Goal: Complete application form: Complete application form

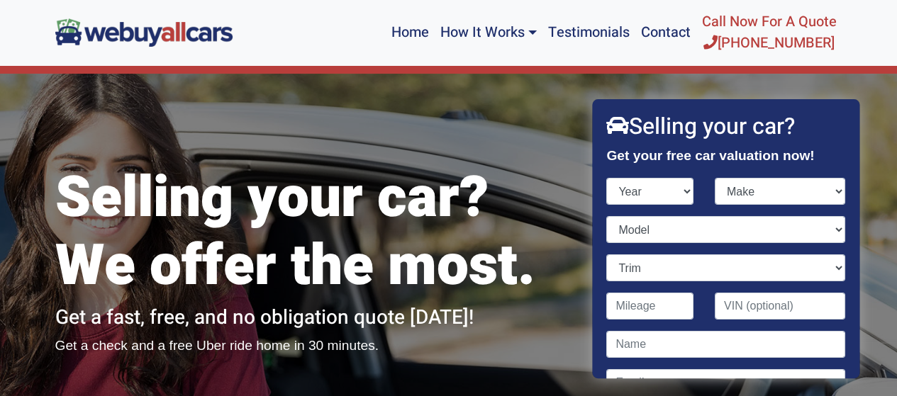
select select "1977"
click at [607, 178] on select "Year [DATE] 2024 2023 2022 2021 2020 2019 2018 2017 2016 2015 2014 2013 2012 20…" at bounding box center [650, 191] width 87 height 27
click at [734, 193] on select "Make AMC Aston [PERSON_NAME] Audi Avanti Bentley Bitter BMW Buick Cadillac Chev…" at bounding box center [780, 191] width 130 height 27
select select "Chevrolet"
click at [715, 178] on select "Make AMC Aston [PERSON_NAME] Audi Avanti Bentley Bitter BMW Buick Cadillac Chev…" at bounding box center [780, 191] width 130 height 27
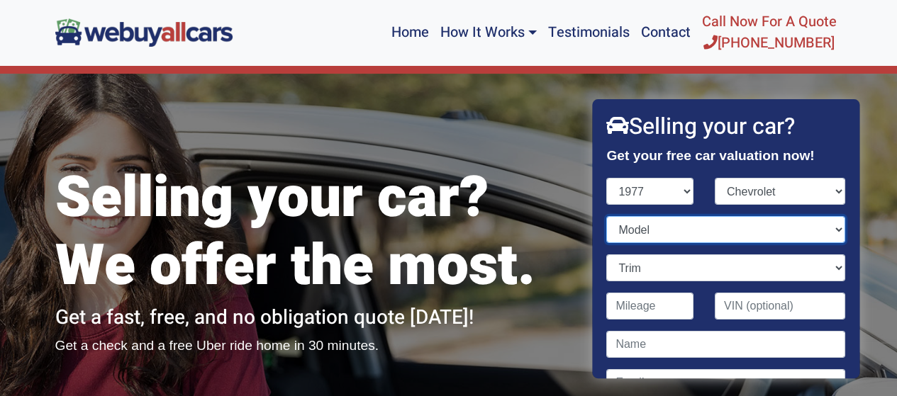
click at [647, 230] on select "Model Blazer Camaro Caprice Citation Corvette Grand Blazer Impala Malibu Monte …" at bounding box center [726, 229] width 238 height 27
select select "Corvette"
click at [607, 216] on select "Model Blazer Camaro Caprice Citation Corvette Grand Blazer Impala Malibu Monte …" at bounding box center [726, 229] width 238 height 27
click at [642, 263] on select "Trim Base Corvette C3" at bounding box center [726, 267] width 238 height 27
select select "Base"
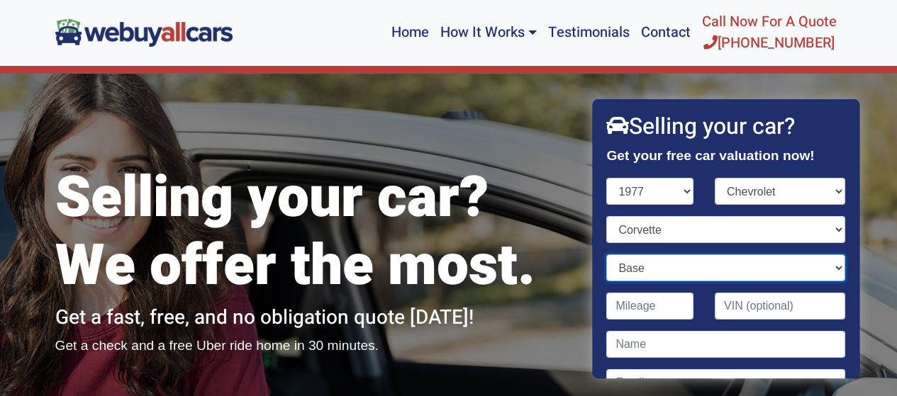
click at [607, 254] on select "Trim Base Corvette C3" at bounding box center [726, 267] width 238 height 27
click at [647, 313] on input "Contact form" at bounding box center [650, 306] width 87 height 27
type input "158,000"
click at [724, 301] on input "Contact form" at bounding box center [780, 306] width 130 height 27
type input "1"
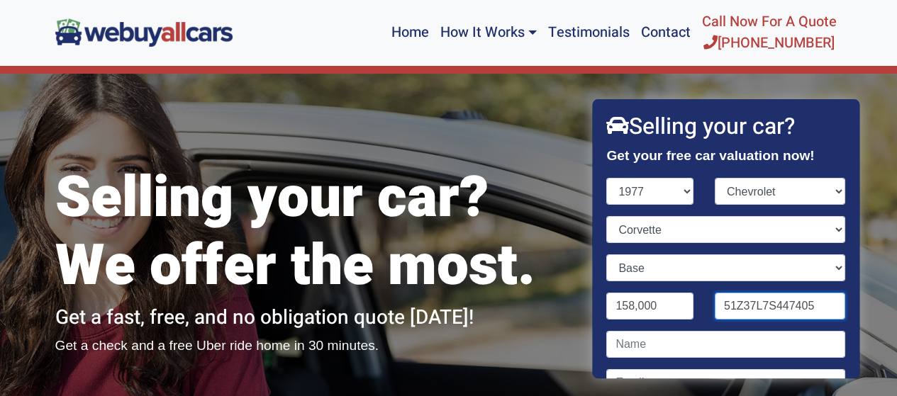
type input "51Z37L7S447405"
click at [648, 346] on input "Contact form" at bounding box center [726, 344] width 238 height 27
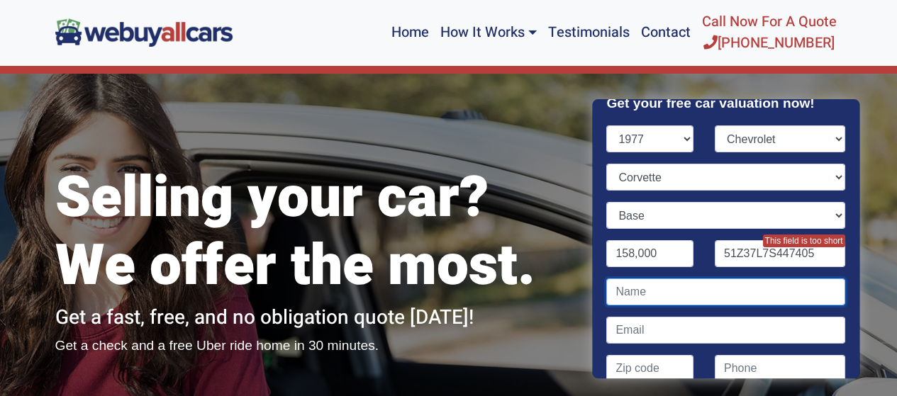
scroll to position [53, 0]
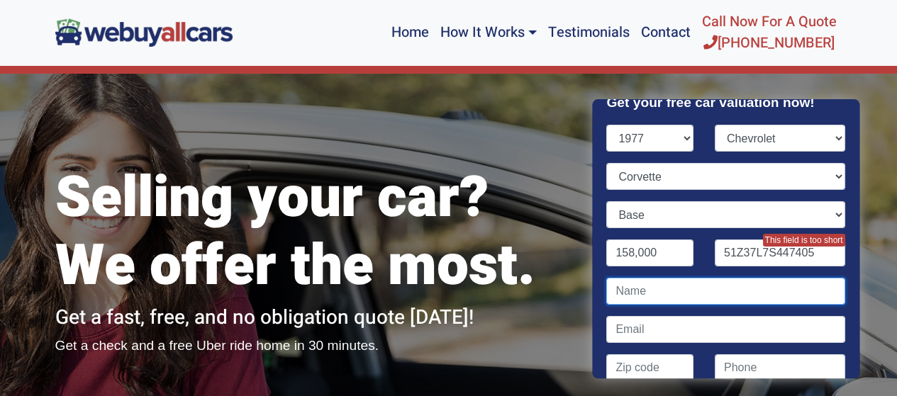
click at [644, 289] on input "Contact form" at bounding box center [726, 291] width 238 height 27
type input "[PERSON_NAME]"
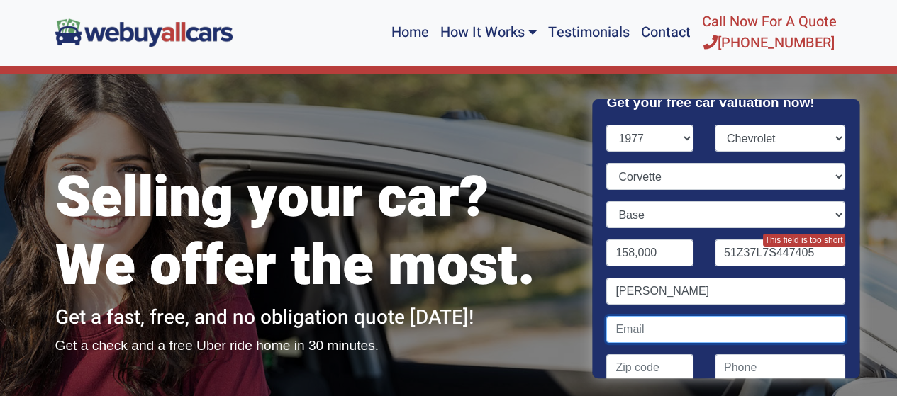
click at [636, 339] on input "Contact form" at bounding box center [726, 329] width 238 height 27
type input "[EMAIL_ADDRESS][DOMAIN_NAME]"
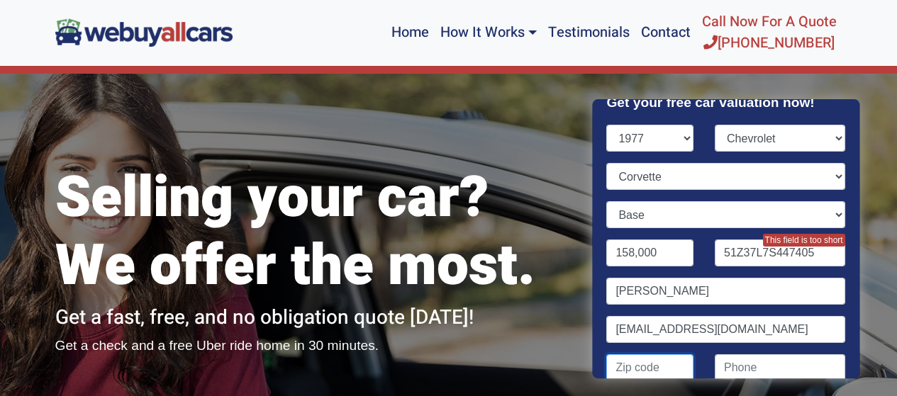
click at [634, 369] on input "Contact form" at bounding box center [650, 367] width 87 height 27
type input "08085"
click at [734, 365] on input "(" at bounding box center [780, 367] width 130 height 27
type input "[PHONE_NUMBER]"
click at [812, 251] on input "51Z37L7S447405" at bounding box center [780, 253] width 130 height 27
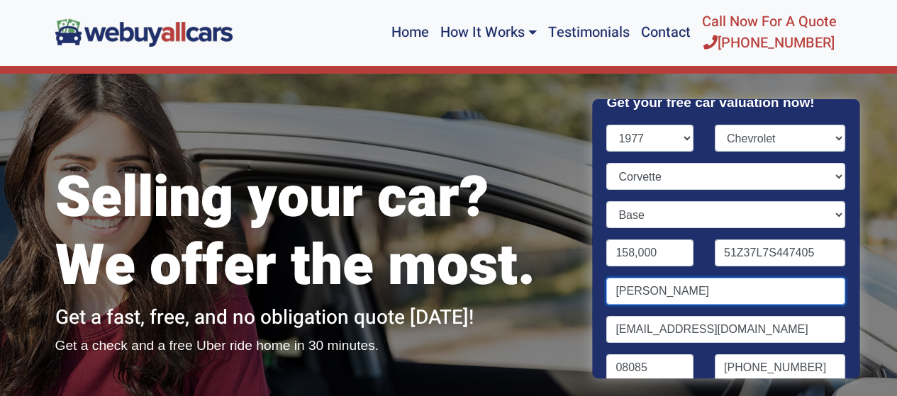
click at [753, 288] on input "[PERSON_NAME]" at bounding box center [726, 291] width 238 height 27
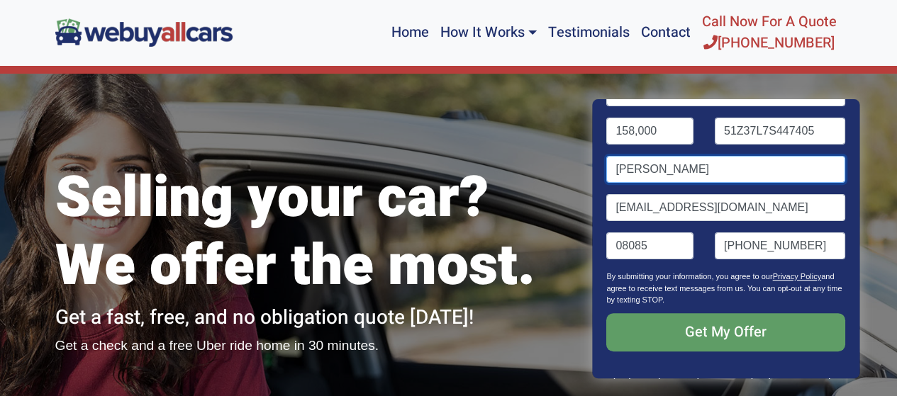
scroll to position [179, 0]
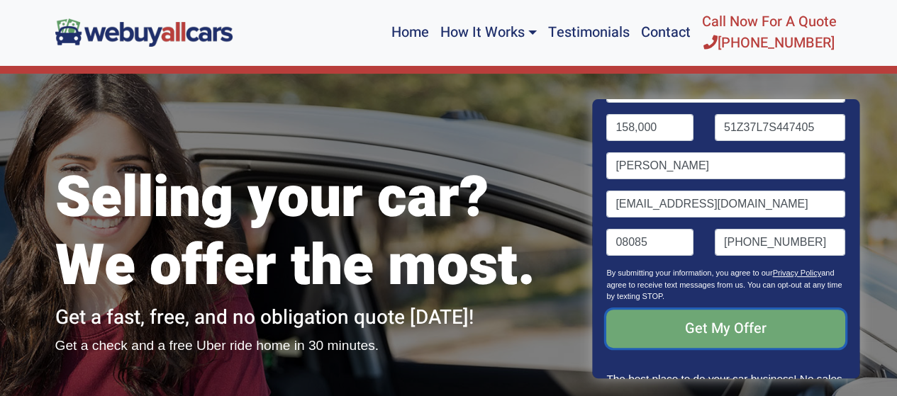
click at [773, 331] on input "Get My Offer" at bounding box center [726, 329] width 238 height 38
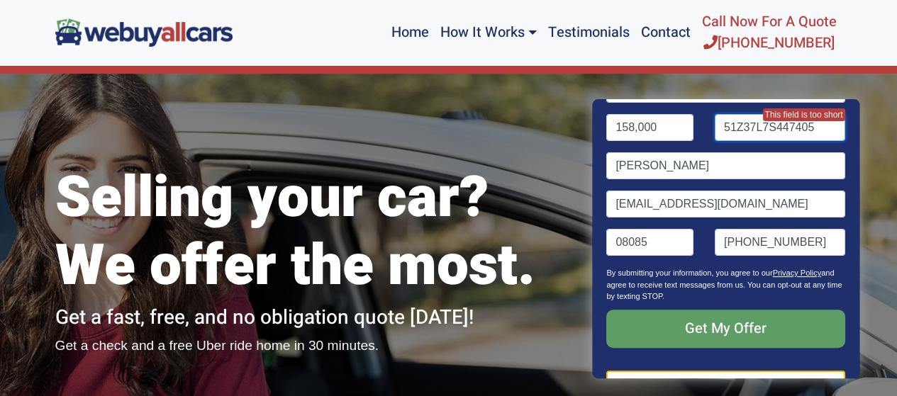
drag, startPoint x: 807, startPoint y: 128, endPoint x: 682, endPoint y: 123, distance: 124.9
click at [682, 123] on div "158,000 51Z37L7S447405 This field is too short" at bounding box center [725, 133] width 259 height 38
type input "51Z37L7S447405"
click at [736, 175] on input "[PERSON_NAME]" at bounding box center [726, 165] width 238 height 27
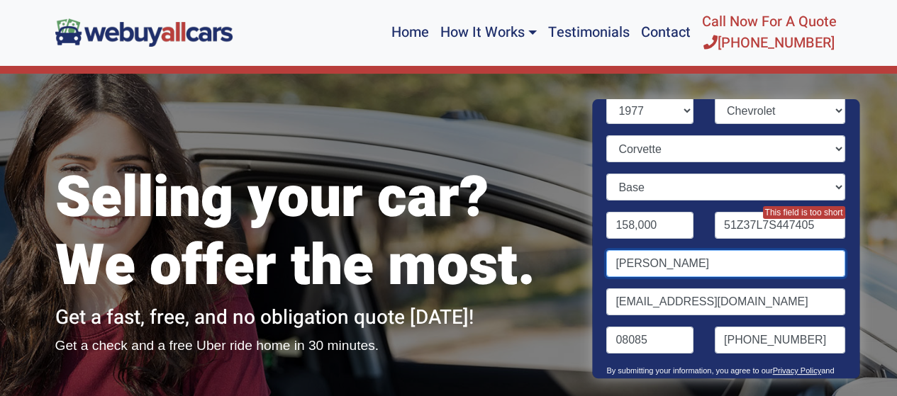
scroll to position [64, 0]
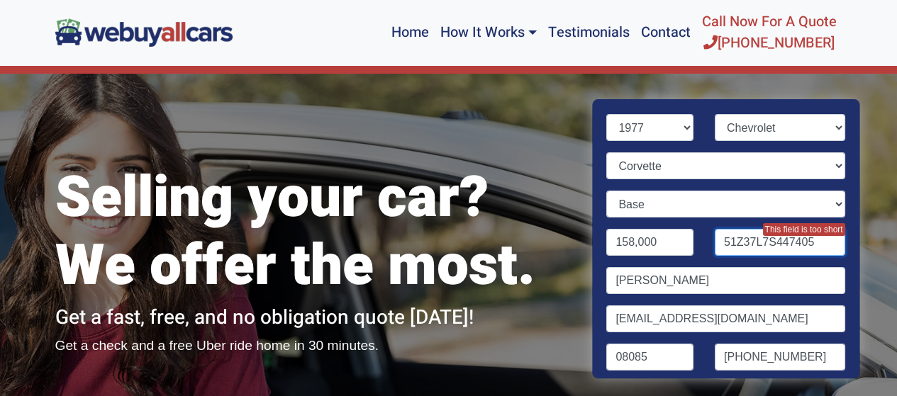
click at [815, 242] on input "51Z37L7S447405" at bounding box center [780, 242] width 130 height 27
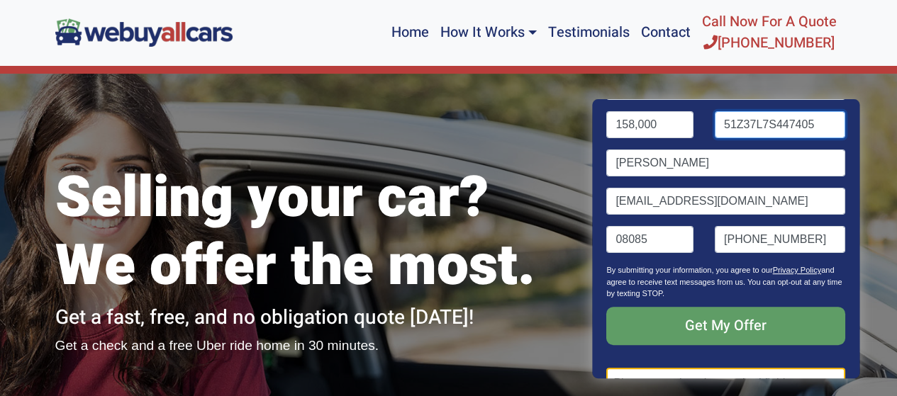
scroll to position [191, 0]
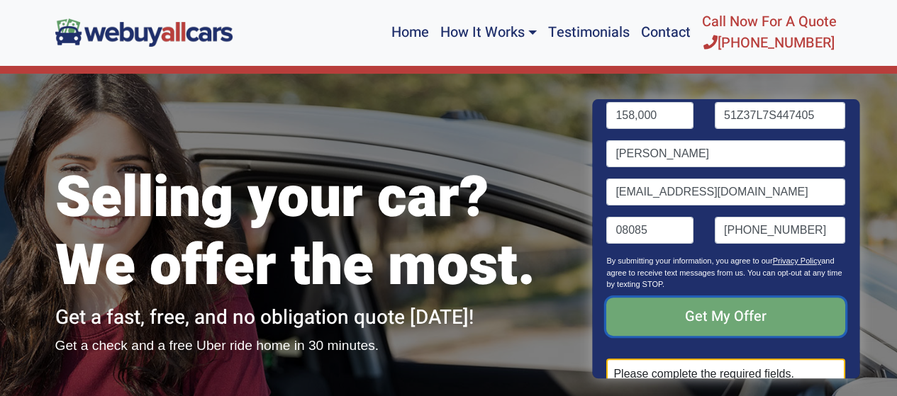
click at [741, 308] on input "Get My Offer" at bounding box center [726, 317] width 238 height 38
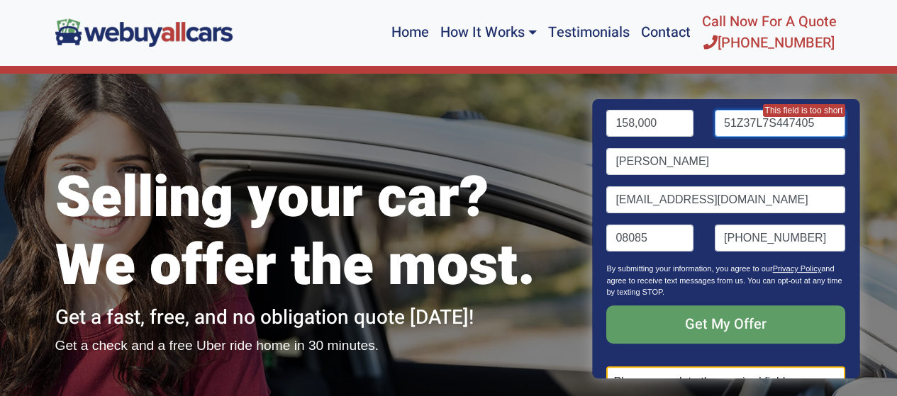
drag, startPoint x: 808, startPoint y: 115, endPoint x: 673, endPoint y: 101, distance: 136.1
click at [673, 101] on div "Year [DATE] 2024 2023 2022 2021 2020 2019 2018 2017 2016 2015 2014 2013 2012 20…" at bounding box center [726, 180] width 238 height 371
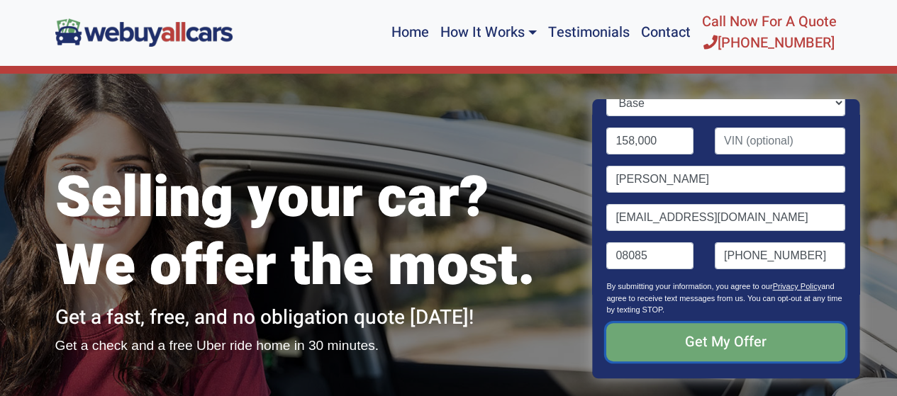
click at [706, 340] on input "Get My Offer" at bounding box center [726, 342] width 238 height 38
